Goal: Transaction & Acquisition: Purchase product/service

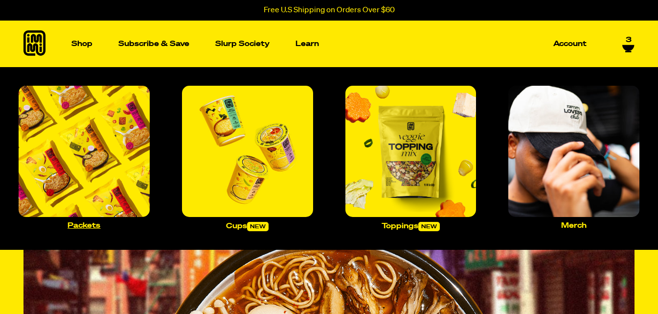
click at [99, 133] on img "Main navigation" at bounding box center [84, 151] width 131 height 131
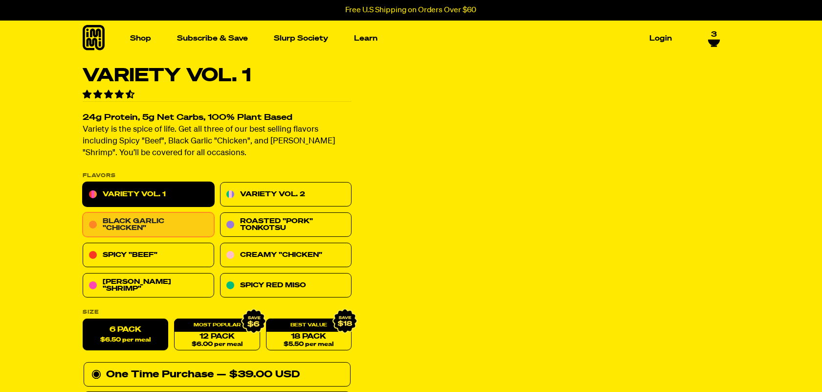
click at [174, 220] on link "Black Garlic "Chicken"" at bounding box center [149, 225] width 132 height 24
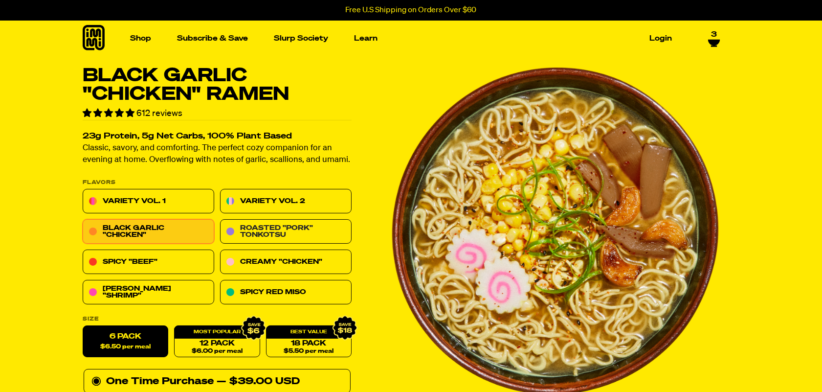
drag, startPoint x: 269, startPoint y: 236, endPoint x: 162, endPoint y: 16, distance: 244.6
click at [270, 235] on link "Roasted "Pork" Tonkotsu" at bounding box center [286, 232] width 132 height 24
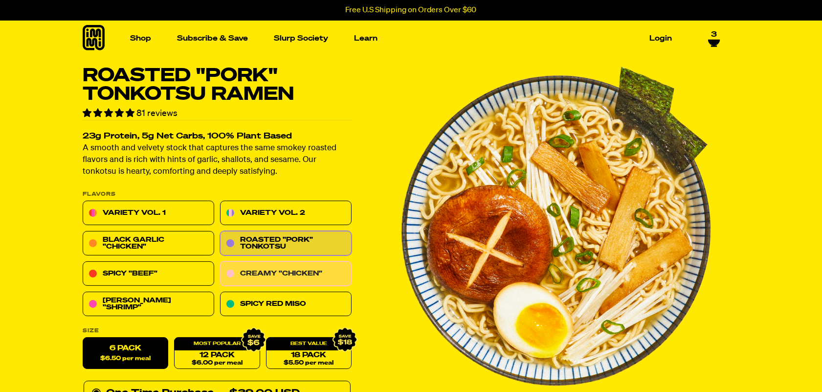
click at [263, 272] on link "Creamy "Chicken"" at bounding box center [286, 274] width 132 height 24
